Goal: Task Accomplishment & Management: Use online tool/utility

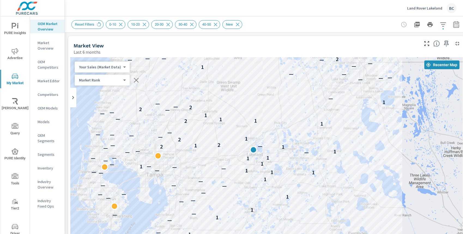
scroll to position [255, 0]
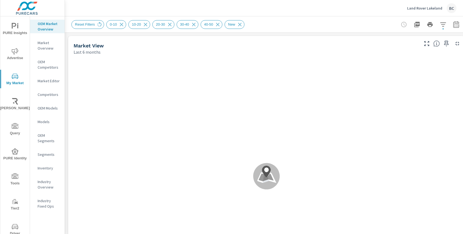
scroll to position [255, 0]
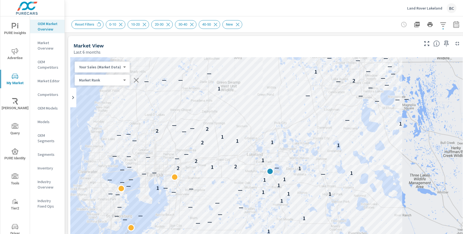
scroll to position [255, 0]
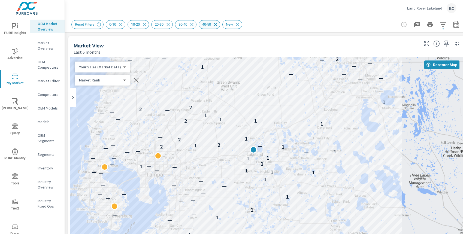
click at [219, 24] on icon at bounding box center [216, 25] width 6 height 6
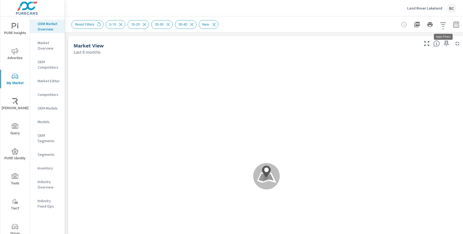
click at [442, 25] on icon "button" at bounding box center [443, 24] width 7 height 7
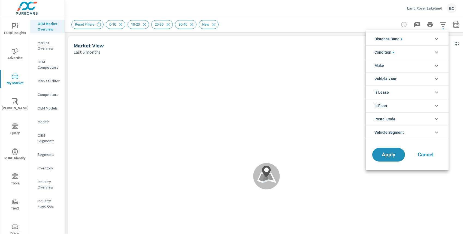
click at [402, 39] on span "filter options" at bounding box center [401, 38] width 1 height 1
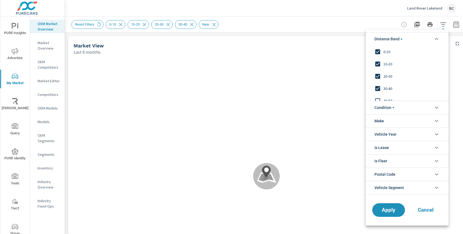
click at [379, 50] on input "filter options" at bounding box center [377, 51] width 11 height 11
click at [378, 62] on input "filter options" at bounding box center [377, 63] width 11 height 11
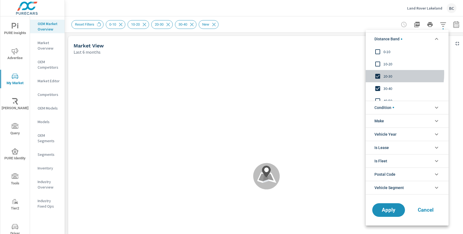
click at [378, 74] on input "filter options" at bounding box center [377, 76] width 11 height 11
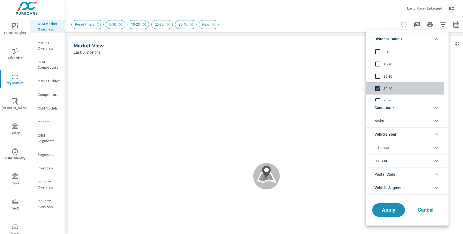
click at [377, 89] on input "filter options" at bounding box center [377, 88] width 11 height 11
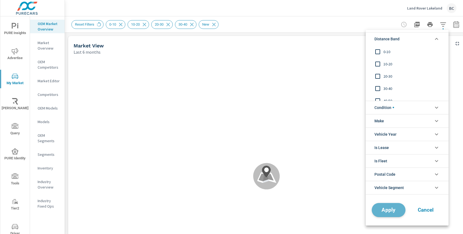
click at [388, 210] on span "Apply" at bounding box center [389, 209] width 22 height 5
